Goal: Task Accomplishment & Management: Use online tool/utility

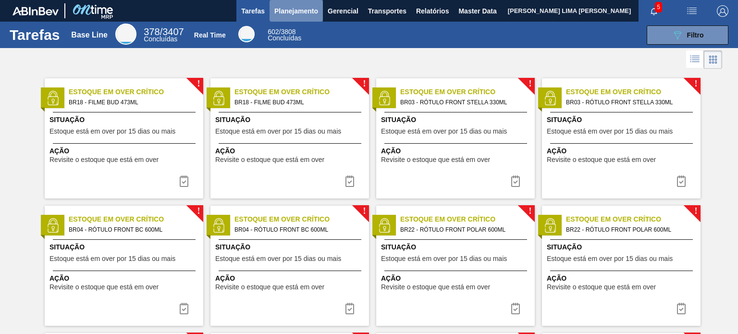
click at [296, 13] on span "Planejamento" at bounding box center [296, 11] width 44 height 12
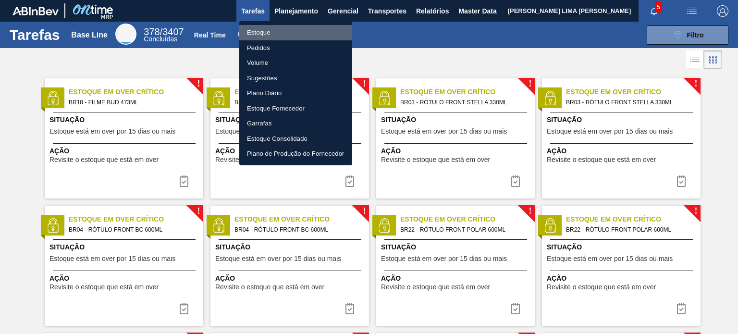
click at [276, 32] on li "Estoque" at bounding box center [295, 32] width 113 height 15
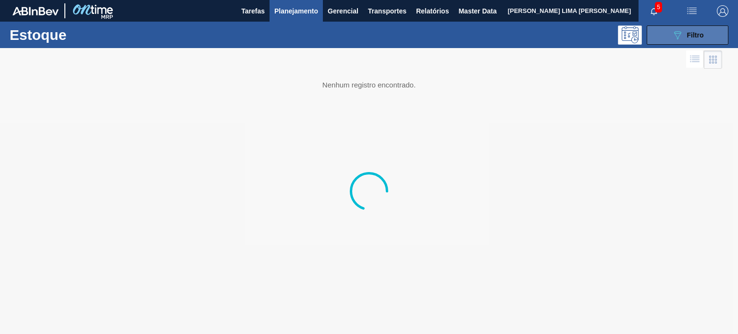
click at [673, 27] on button "089F7B8B-B2A5-4AFE-B5C0-19BA573D28AC Filtro" at bounding box center [688, 34] width 82 height 19
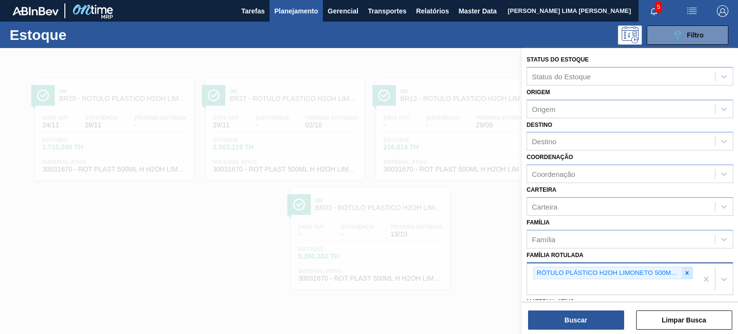
click at [685, 272] on icon at bounding box center [686, 272] width 3 height 3
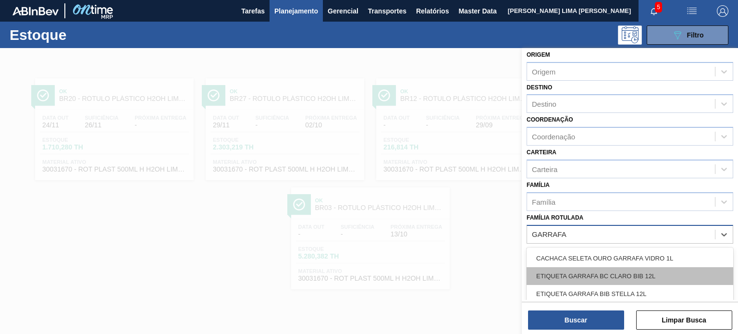
scroll to position [96, 0]
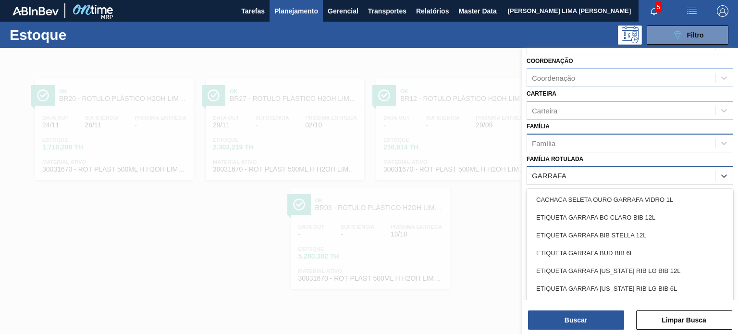
type Rotulada "GARRAFA"
click at [593, 139] on div "Família" at bounding box center [621, 143] width 188 height 14
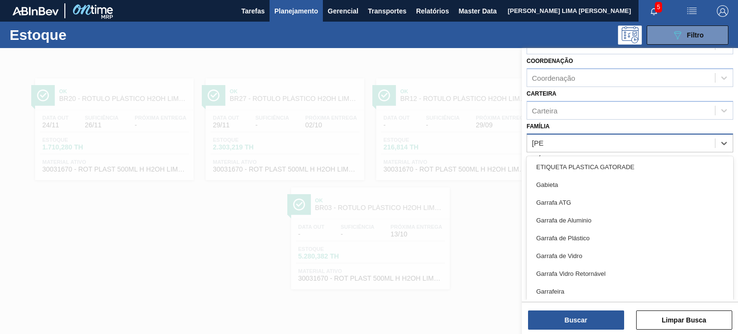
type input "GARRA"
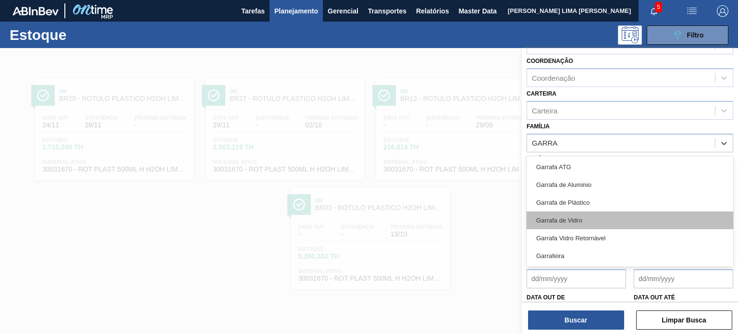
click at [584, 219] on div "Garrafa de Vidro" at bounding box center [629, 220] width 207 height 18
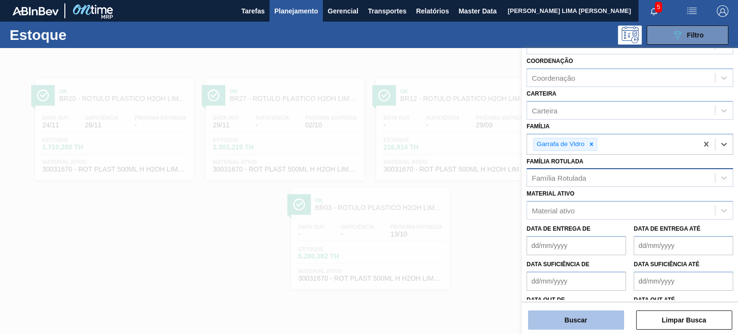
click at [585, 317] on button "Buscar" at bounding box center [576, 319] width 96 height 19
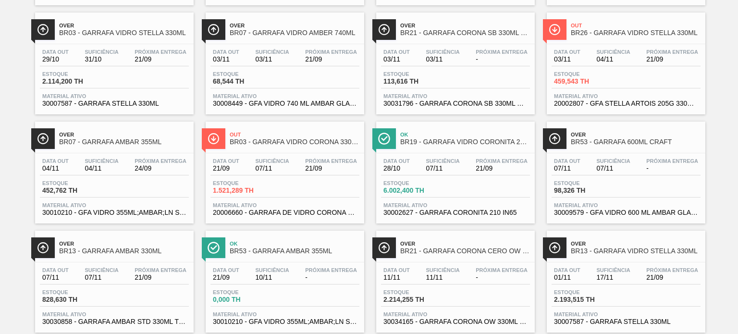
scroll to position [336, 0]
